Goal: Obtain resource: Download file/media

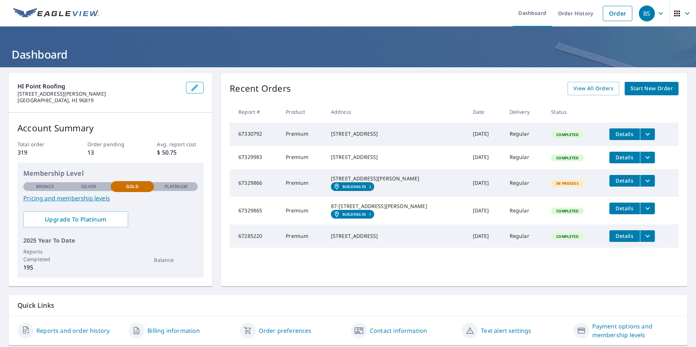
click at [643, 213] on icon "filesDropdownBtn-67329865" at bounding box center [647, 208] width 9 height 9
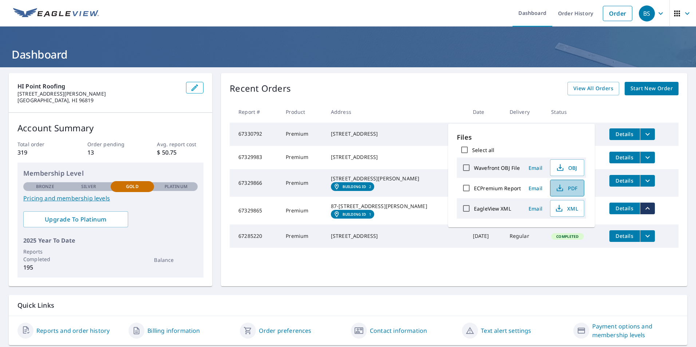
click at [572, 190] on span "PDF" at bounding box center [566, 188] width 23 height 9
click at [399, 225] on td "[STREET_ADDRESS][PERSON_NAME] Building ID 1" at bounding box center [396, 211] width 142 height 28
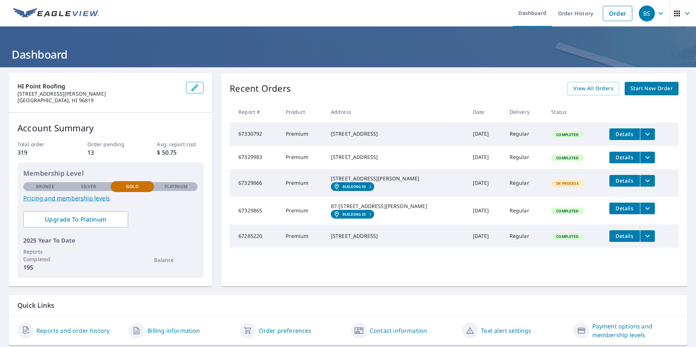
click at [365, 189] on em "Building ID" at bounding box center [355, 187] width 24 height 4
click at [643, 132] on icon "filesDropdownBtn-67330792" at bounding box center [647, 134] width 9 height 9
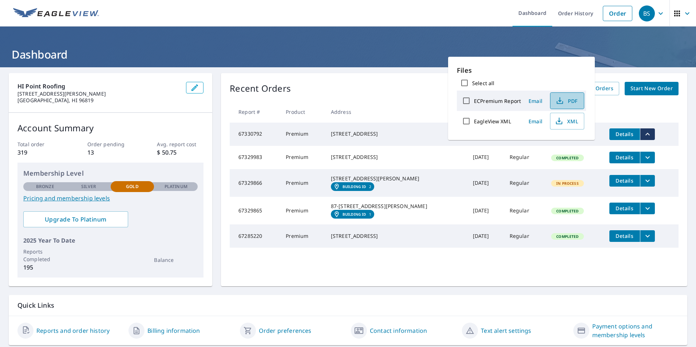
click at [564, 102] on span "PDF" at bounding box center [566, 100] width 23 height 9
click at [560, 100] on icon "button" at bounding box center [559, 100] width 9 height 9
click at [563, 104] on icon "button" at bounding box center [559, 100] width 9 height 9
click at [676, 118] on div "Recent Orders View All Orders Start New Order Report # Product Address Date Del…" at bounding box center [454, 179] width 466 height 213
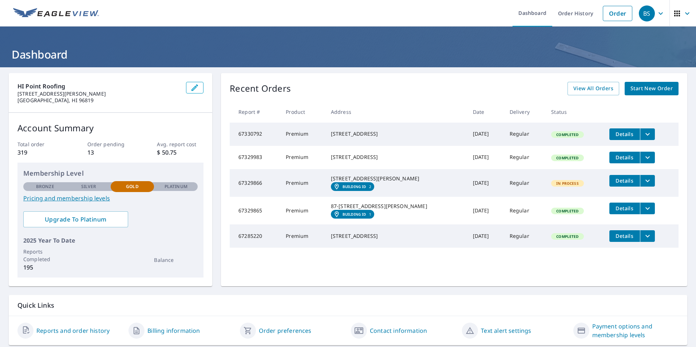
click at [614, 184] on span "Details" at bounding box center [625, 180] width 22 height 7
click at [614, 212] on span "Details" at bounding box center [625, 208] width 22 height 7
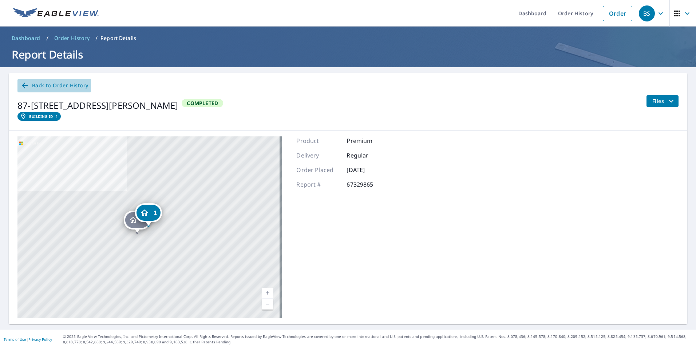
click at [25, 86] on icon at bounding box center [25, 86] width 6 height 6
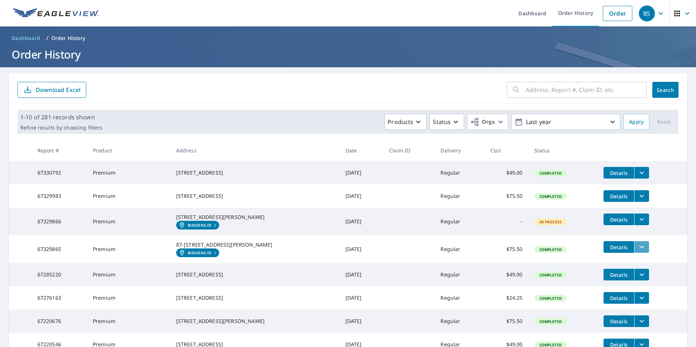
click at [637, 252] on icon "filesDropdownBtn-67329865" at bounding box center [641, 247] width 9 height 9
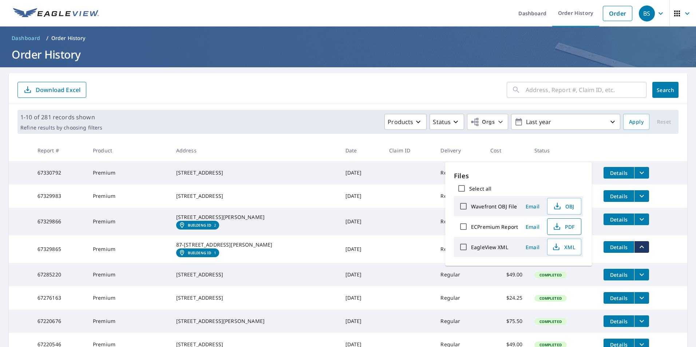
click at [563, 228] on span "PDF" at bounding box center [563, 226] width 23 height 9
click at [564, 229] on span "PDF" at bounding box center [563, 226] width 23 height 9
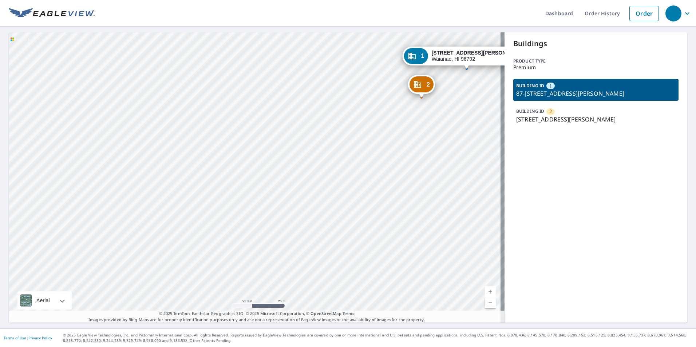
click at [546, 112] on div "2" at bounding box center [550, 111] width 8 height 7
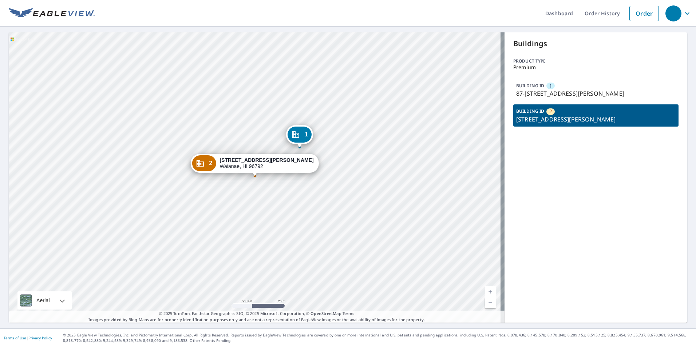
click at [545, 95] on p "87-[STREET_ADDRESS][PERSON_NAME]" at bounding box center [595, 93] width 159 height 9
